Goal: Task Accomplishment & Management: Manage account settings

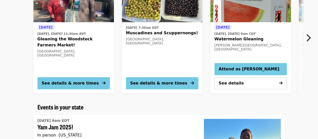
scroll to position [50, 0]
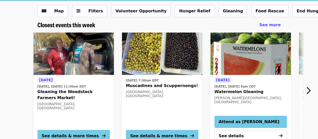
click at [314, 91] on button "Next item" at bounding box center [310, 90] width 17 height 14
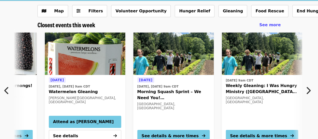
scroll to position [0, 182]
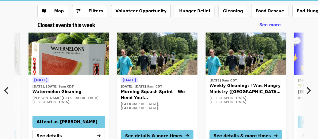
click at [314, 91] on button "Next item" at bounding box center [310, 90] width 17 height 14
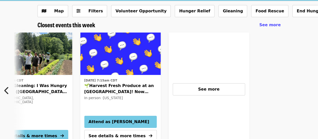
scroll to position [0, 397]
drag, startPoint x: 314, startPoint y: 91, endPoint x: 286, endPoint y: 82, distance: 29.8
click at [286, 91] on div at bounding box center [301, 88] width 96 height 121
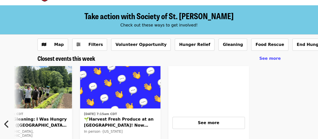
scroll to position [0, 0]
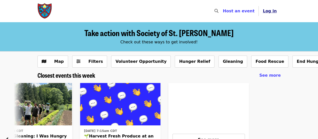
click at [275, 11] on span "Log in" at bounding box center [270, 11] width 14 height 5
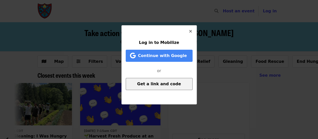
click at [165, 83] on span "Get a link and code" at bounding box center [159, 83] width 44 height 5
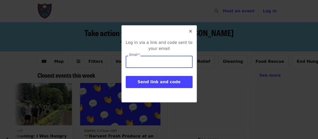
click at [168, 63] on input "Email   *" at bounding box center [159, 62] width 67 height 12
type input "**********"
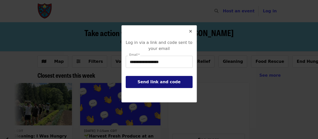
click at [161, 81] on span "Send link and code" at bounding box center [159, 81] width 43 height 5
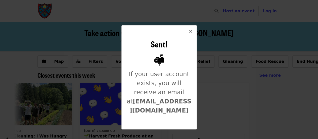
click at [191, 32] on icon "times icon" at bounding box center [190, 31] width 3 height 5
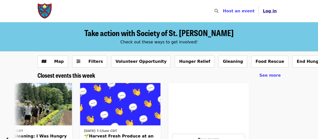
click at [269, 10] on span "Log in" at bounding box center [270, 11] width 14 height 5
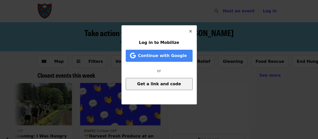
click at [173, 85] on span "Get a link and code" at bounding box center [159, 83] width 44 height 5
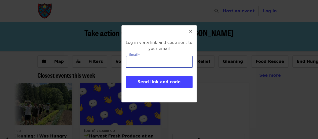
click at [159, 62] on input "Email   *" at bounding box center [159, 62] width 67 height 12
type input "**********"
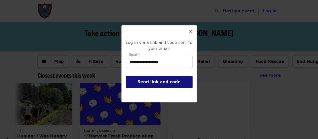
click at [170, 82] on span "Send link and code" at bounding box center [159, 81] width 43 height 5
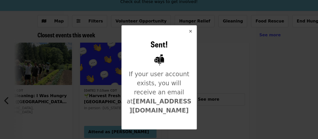
scroll to position [25, 0]
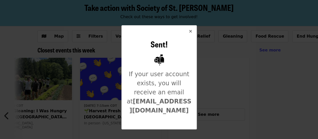
click at [193, 30] on button "Close" at bounding box center [191, 31] width 12 height 12
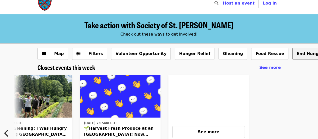
scroll to position [0, 0]
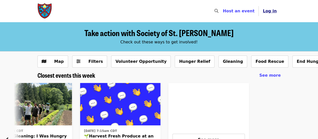
click at [274, 12] on span "Log in" at bounding box center [270, 11] width 14 height 5
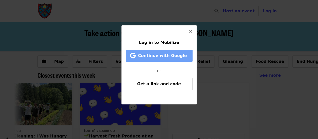
click at [167, 55] on span "Continue with Google" at bounding box center [162, 55] width 49 height 5
